Goal: Task Accomplishment & Management: Manage account settings

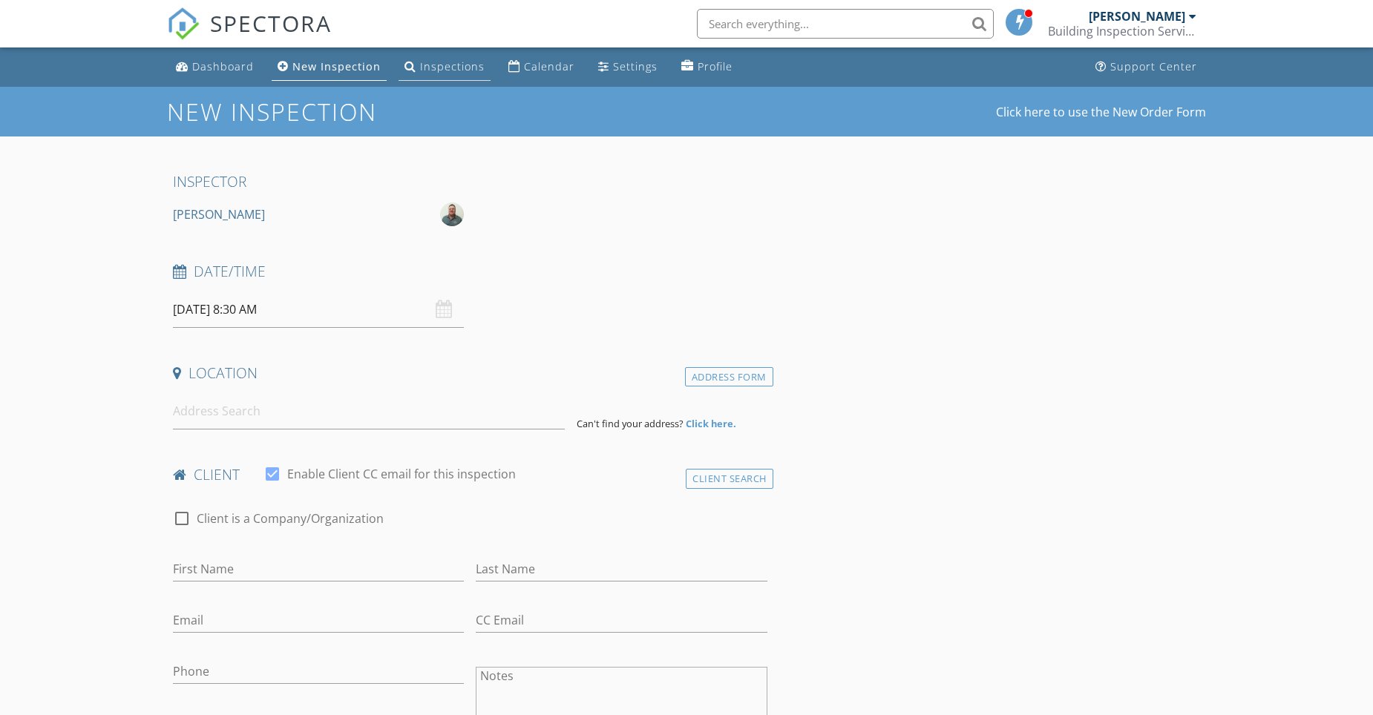
click at [454, 66] on div "Inspections" at bounding box center [452, 66] width 65 height 14
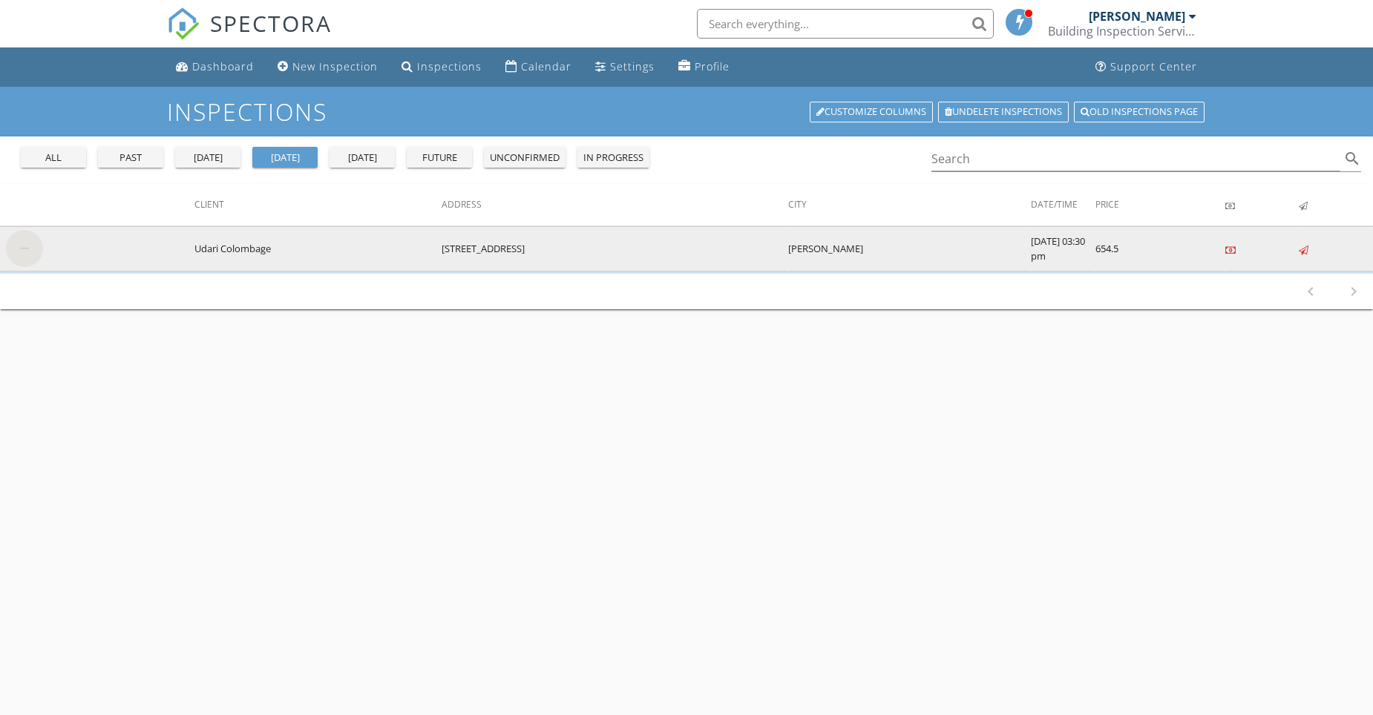
click at [22, 247] on img at bounding box center [24, 248] width 37 height 37
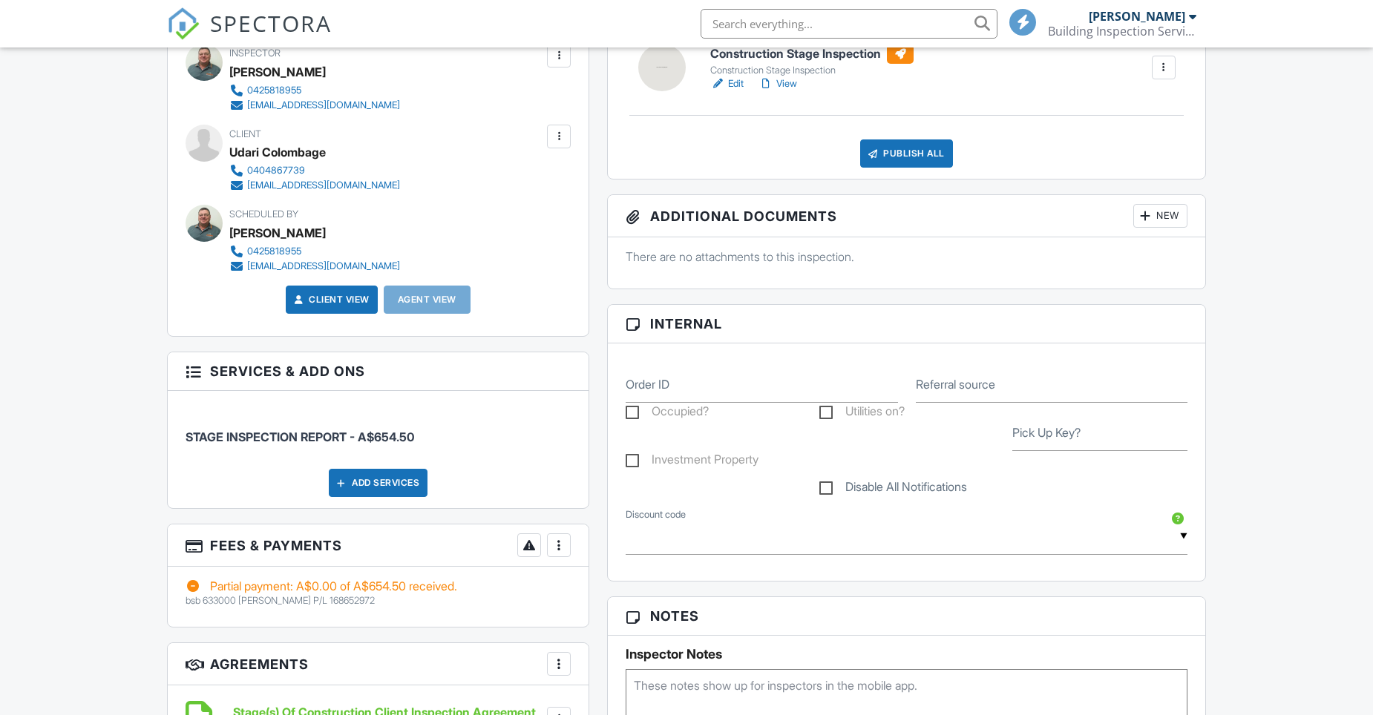
click at [735, 82] on link "Edit" at bounding box center [726, 83] width 33 height 15
